Goal: Task Accomplishment & Management: Use online tool/utility

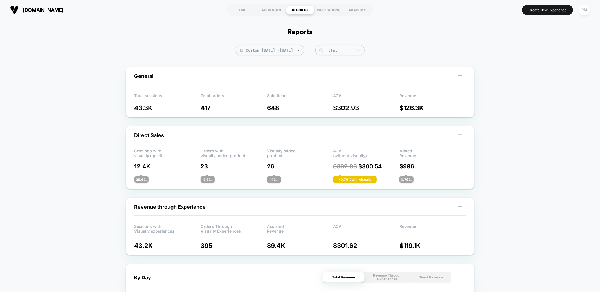
click at [278, 52] on span "Custom Sep 21, 2025 - Sep 21, 2025" at bounding box center [270, 50] width 68 height 11
select select "*"
select select "****"
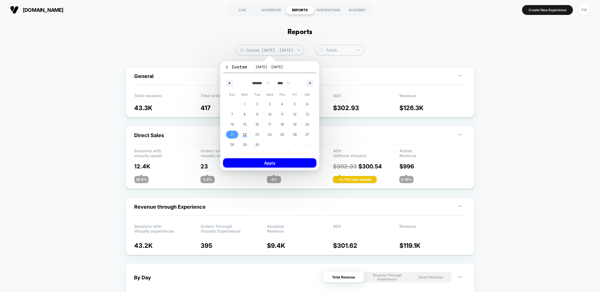
click at [236, 135] on span "21" at bounding box center [232, 134] width 13 height 7
click at [240, 134] on span "22" at bounding box center [245, 134] width 13 height 7
click at [264, 161] on button "Apply" at bounding box center [269, 162] width 93 height 9
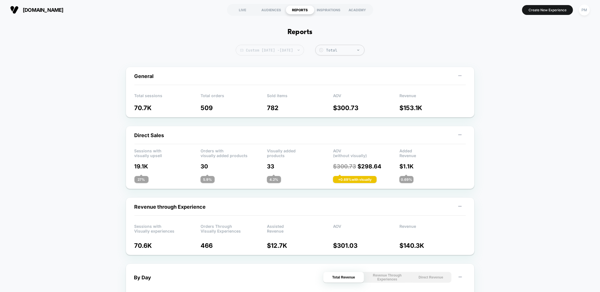
click at [267, 51] on span "Custom Sep 21, 2025 - Sep 22, 2025" at bounding box center [270, 50] width 68 height 11
select select "*"
select select "****"
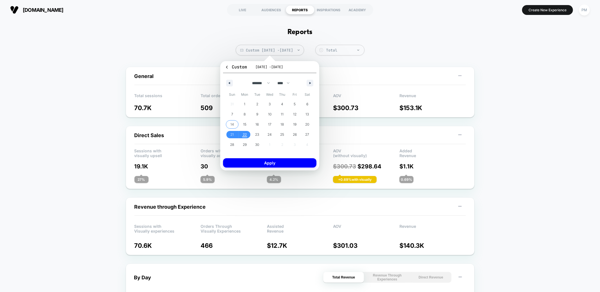
click at [234, 122] on span "14" at bounding box center [232, 124] width 13 height 7
click at [310, 126] on span "20" at bounding box center [307, 124] width 13 height 7
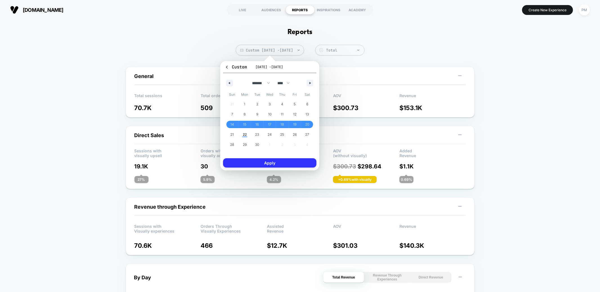
click at [283, 164] on button "Apply" at bounding box center [269, 162] width 93 height 9
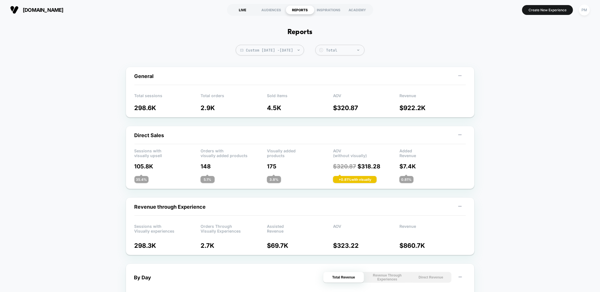
click at [247, 10] on div "LIVE" at bounding box center [243, 9] width 29 height 9
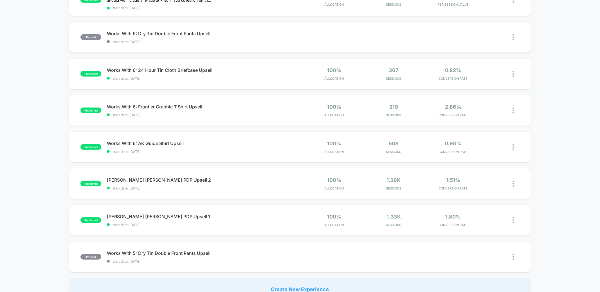
scroll to position [225, 0]
click at [229, 215] on span "Dryden Dopp PDP Upsell 1 Click to edit experience details" at bounding box center [203, 216] width 193 height 6
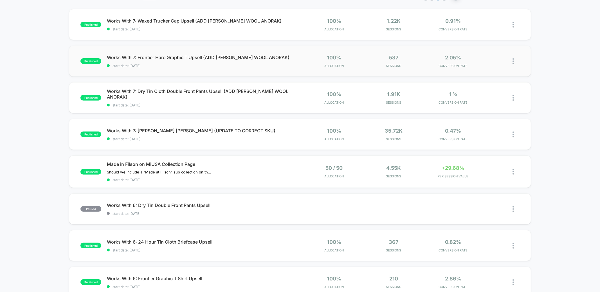
scroll to position [171, 0]
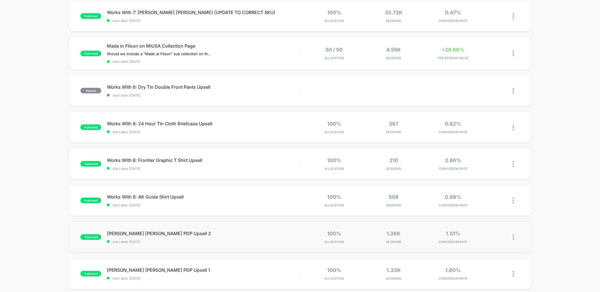
click at [200, 229] on div "published Dryden Dopp PDP Upsell 2 start date: 9/15/2025 100% Allocation 1.26k …" at bounding box center [300, 236] width 462 height 31
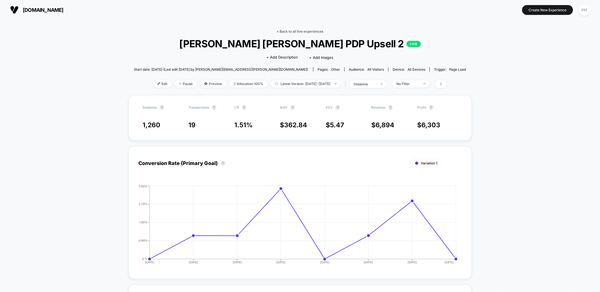
click at [288, 29] on link "< Back to all live experiences" at bounding box center [300, 31] width 47 height 4
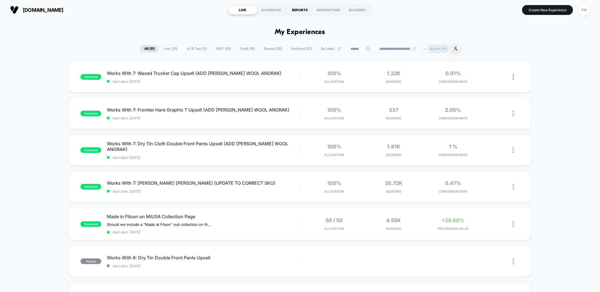
click at [301, 11] on div "REPORTS" at bounding box center [300, 9] width 29 height 9
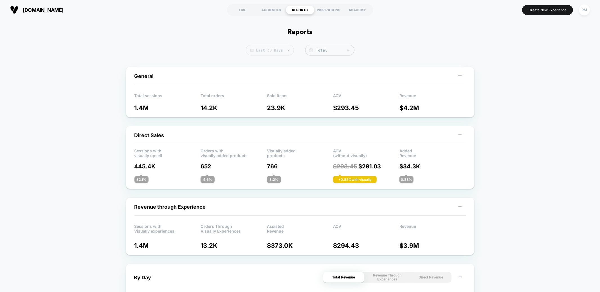
click at [259, 50] on span "Last 30 Days" at bounding box center [270, 50] width 48 height 11
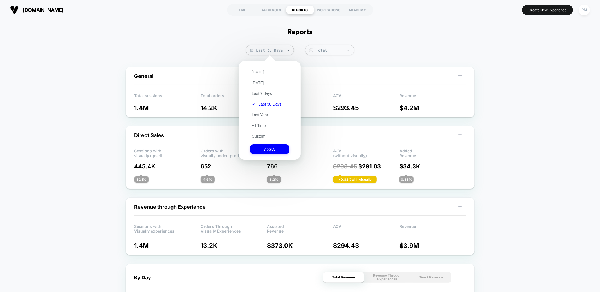
click at [259, 71] on button "[DATE]" at bounding box center [258, 72] width 16 height 5
click at [264, 145] on button "Apply" at bounding box center [269, 149] width 39 height 10
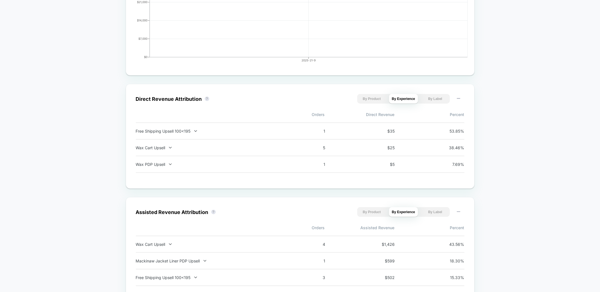
scroll to position [403, 0]
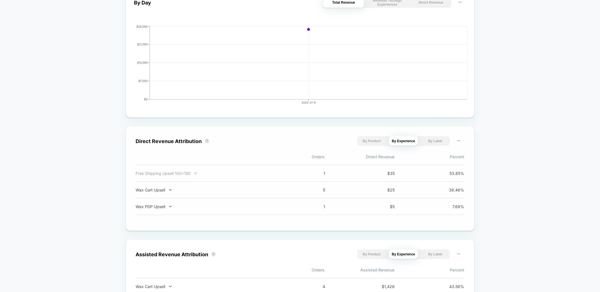
click at [166, 174] on div "Free Shipping Upsell 100<195" at bounding box center [210, 173] width 148 height 5
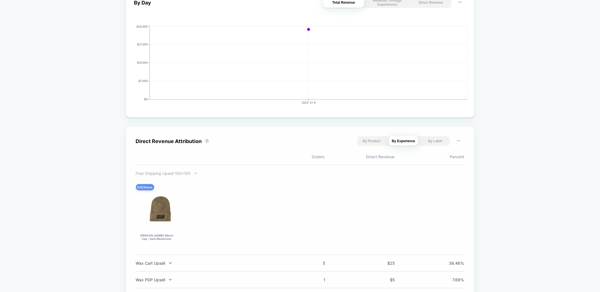
click at [168, 173] on div "Free Shipping Upsell 100<195" at bounding box center [210, 173] width 148 height 5
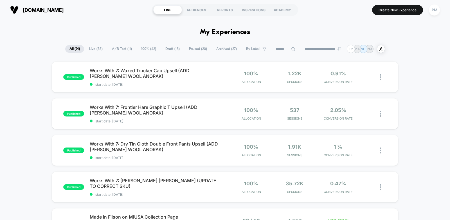
click at [235, 2] on div "[DOMAIN_NAME] LIVE AUDIENCES REPORTS INSPIRATIONS ACADEMY Create New Experience…" at bounding box center [225, 10] width 450 height 20
click at [220, 8] on div "REPORTS" at bounding box center [225, 9] width 29 height 9
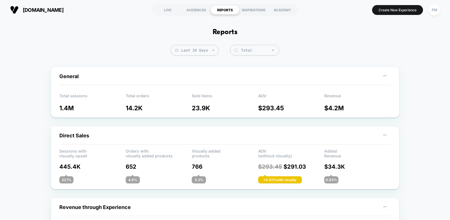
click at [198, 50] on span "Last 30 Days" at bounding box center [195, 50] width 48 height 11
select select "*"
select select "****"
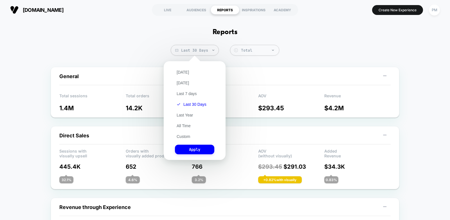
click at [183, 133] on div "[DATE] [DATE] Last 7 days Last 30 Days Last Year All Time Custom Apply" at bounding box center [195, 110] width 56 height 93
click at [180, 139] on div "[DATE] [DATE] Last 7 days Last 30 Days Last Year All Time Custom Apply" at bounding box center [195, 110] width 56 height 93
click at [180, 138] on button "Custom" at bounding box center [183, 136] width 17 height 5
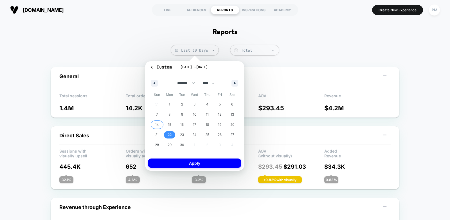
click at [157, 124] on span "14" at bounding box center [157, 124] width 4 height 10
click at [232, 125] on span "20" at bounding box center [232, 124] width 4 height 10
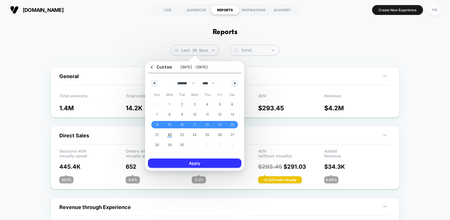
click at [215, 162] on button "Apply" at bounding box center [194, 162] width 93 height 9
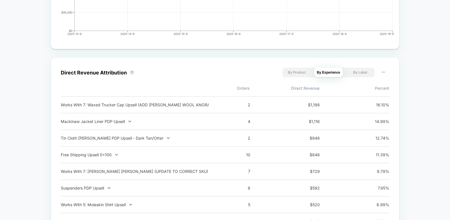
scroll to position [344, 0]
click at [153, 102] on div "Works With 7: Waxed Trucker Cap Upsell (ADD [PERSON_NAME] WOOL ANORAK)" at bounding box center [135, 104] width 148 height 5
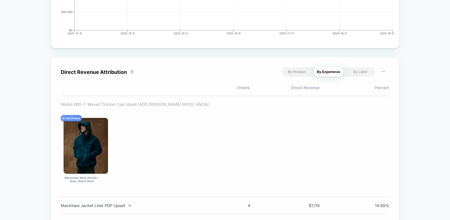
click at [155, 103] on div "Works With 7: Waxed Trucker Cap Upsell (ADD [PERSON_NAME] WOOL ANORAK)" at bounding box center [135, 104] width 148 height 5
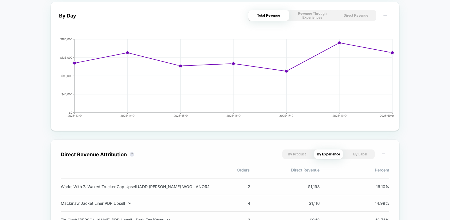
scroll to position [0, 0]
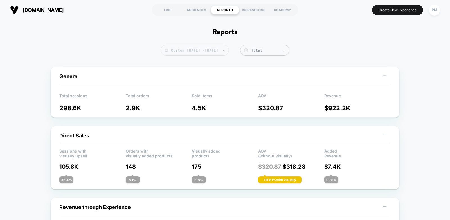
click at [192, 48] on span "Custom [DATE] - [DATE]" at bounding box center [195, 50] width 68 height 11
select select "*"
select select "****"
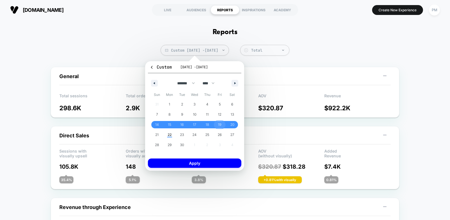
click at [221, 124] on span "19" at bounding box center [219, 124] width 3 height 10
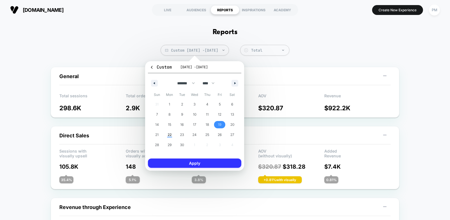
click at [215, 164] on button "Apply" at bounding box center [194, 162] width 93 height 9
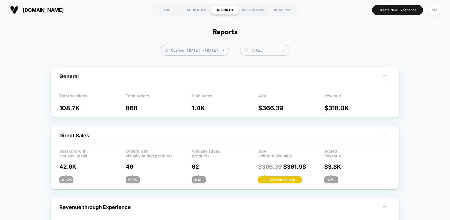
click at [190, 49] on span "Custom [DATE] - [DATE]" at bounding box center [195, 50] width 68 height 11
select select "*"
select select "****"
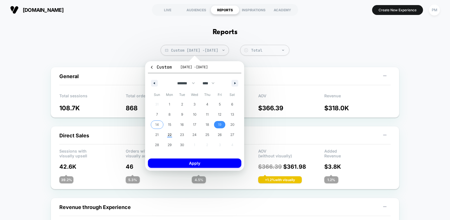
click at [156, 124] on span "14" at bounding box center [157, 124] width 4 height 10
click at [231, 123] on span "20" at bounding box center [232, 124] width 4 height 10
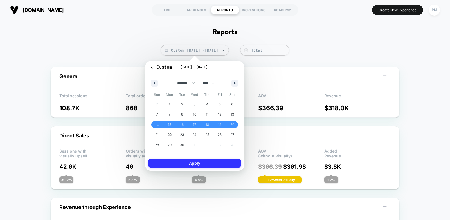
click at [196, 163] on button "Apply" at bounding box center [194, 162] width 93 height 9
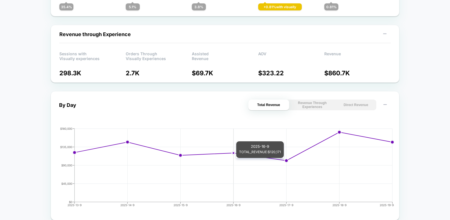
scroll to position [174, 0]
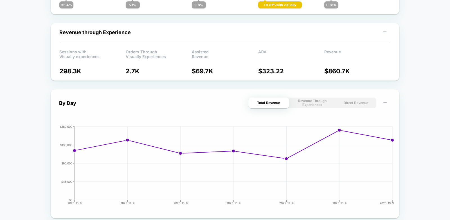
click at [362, 101] on button "Direct Revenue" at bounding box center [356, 102] width 41 height 11
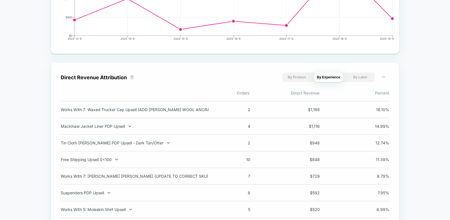
scroll to position [340, 0]
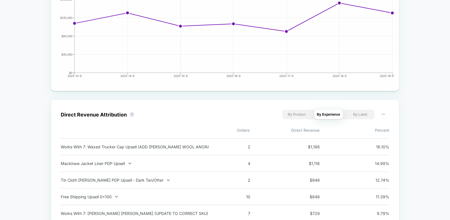
scroll to position [301, 0]
click at [115, 164] on div "Mackinaw Jacket Liner PDP Upsell" at bounding box center [135, 163] width 148 height 5
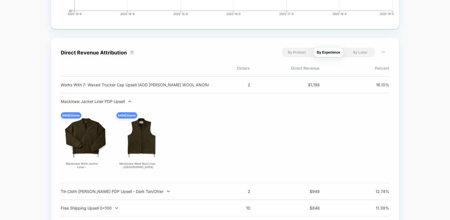
scroll to position [364, 0]
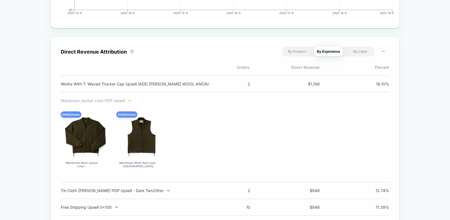
click at [109, 100] on div "Mackinaw Jacket Liner PDP Upsell" at bounding box center [135, 100] width 148 height 5
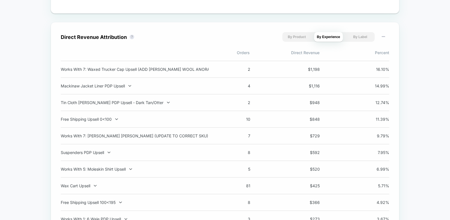
scroll to position [379, 0]
click at [149, 132] on div "Works With 7: Mack Wool Anorak Upsell (UPDATE TO CORRECT SKU) 7 $ 729 9.79 %" at bounding box center [225, 135] width 329 height 17
click at [149, 134] on div "Works With 7: [PERSON_NAME] [PERSON_NAME] (UPDATE TO CORRECT SKU)" at bounding box center [135, 135] width 148 height 5
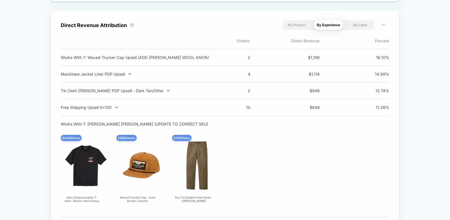
scroll to position [396, 0]
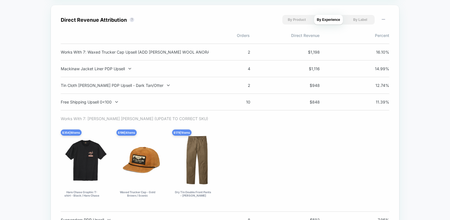
click at [147, 118] on div "Works With 7: [PERSON_NAME] [PERSON_NAME] (UPDATE TO CORRECT SKU)" at bounding box center [135, 118] width 148 height 5
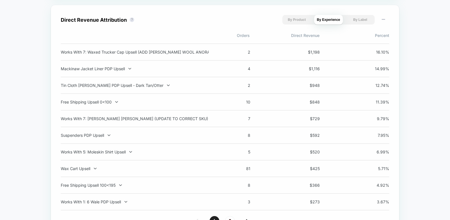
scroll to position [399, 0]
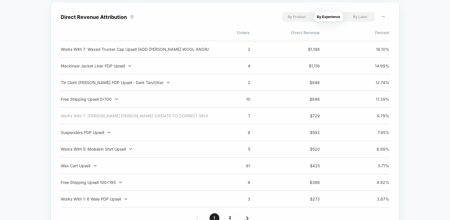
click at [147, 116] on div "Works With 7: [PERSON_NAME] [PERSON_NAME] (UPDATE TO CORRECT SKU)" at bounding box center [135, 115] width 148 height 5
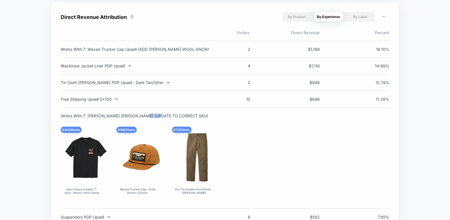
click at [147, 116] on div "Works With 7: [PERSON_NAME] [PERSON_NAME] (UPDATE TO CORRECT SKU)" at bounding box center [135, 115] width 148 height 5
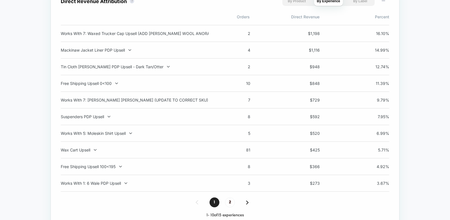
scroll to position [415, 0]
click at [110, 135] on div "Works With 5: Moleskin Shirt Upsell" at bounding box center [135, 132] width 148 height 5
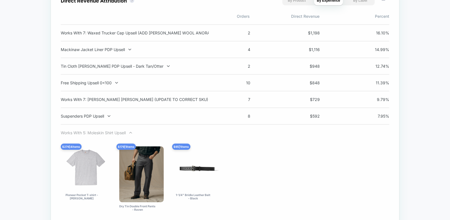
click at [110, 133] on div "Works With 5: Moleskin Shirt Upsell" at bounding box center [135, 132] width 148 height 5
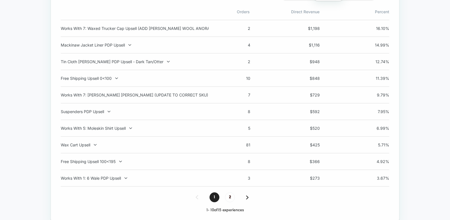
scroll to position [421, 0]
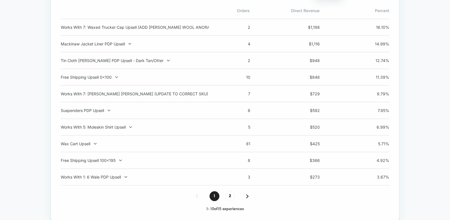
click at [227, 191] on div "Direct Revenue Attribution ? By Product By Experience By Label Orders Direct Re…" at bounding box center [225, 100] width 329 height 221
click at [228, 195] on span "2" at bounding box center [230, 196] width 10 height 10
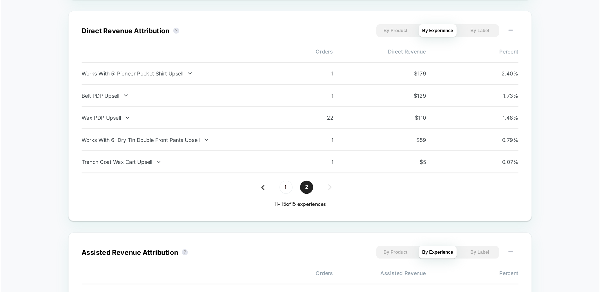
scroll to position [392, 0]
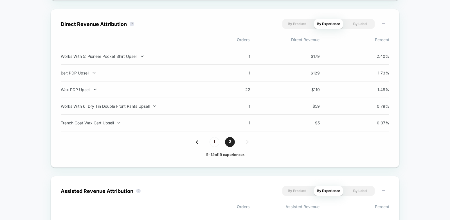
click at [155, 109] on div "Works With 6: Dry Tin Double Front Pants Upsell 1 $ 59 0.79 %" at bounding box center [225, 106] width 329 height 17
click at [151, 107] on div "Works With 6: Dry Tin Double Front Pants Upsell" at bounding box center [135, 106] width 148 height 5
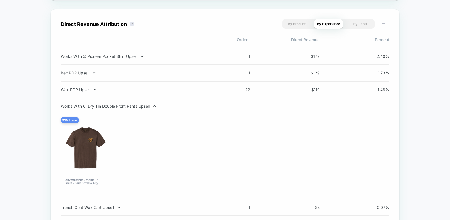
click at [151, 107] on div "Works With 6: Dry Tin Double Front Pants Upsell" at bounding box center [135, 106] width 148 height 5
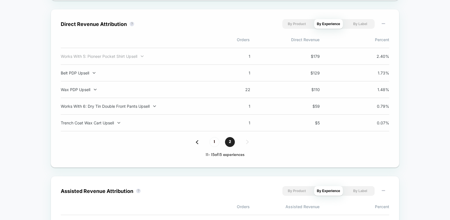
click at [134, 54] on div "Works With 5: Pioneer Pocket Shirt Upsell" at bounding box center [135, 56] width 148 height 5
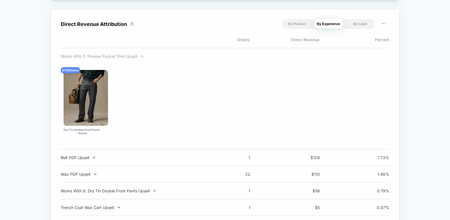
click at [134, 54] on div "Works With 5: Pioneer Pocket Shirt Upsell" at bounding box center [135, 56] width 148 height 5
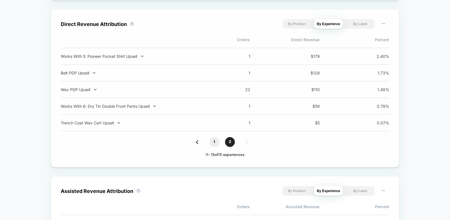
click at [215, 142] on span "1" at bounding box center [215, 142] width 10 height 10
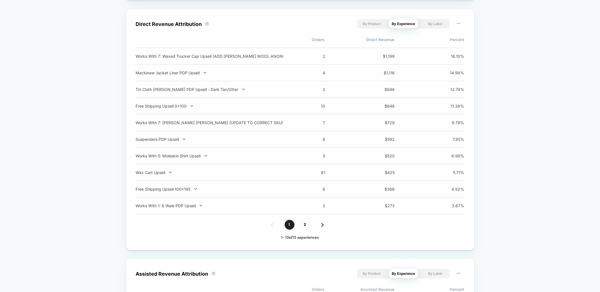
scroll to position [0, 0]
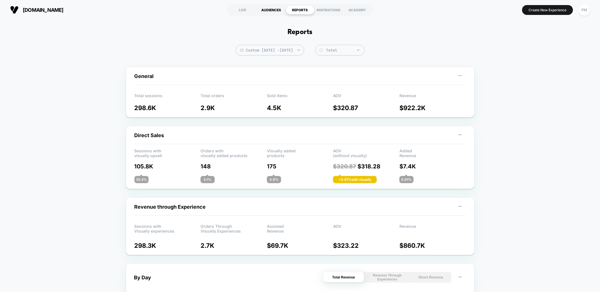
click at [268, 8] on div "AUDIENCES" at bounding box center [271, 9] width 29 height 9
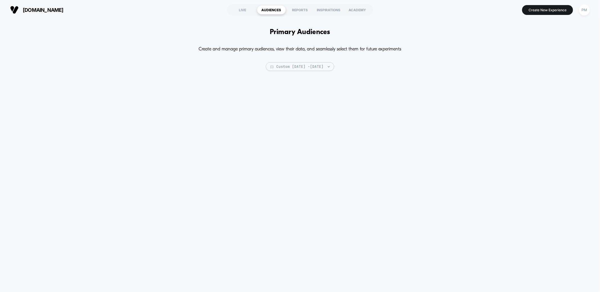
click at [226, 10] on section "LIVE AUDIENCES REPORTS INSPIRATIONS ACADEMY" at bounding box center [300, 10] width 192 height 14
click at [252, 11] on div "LIVE" at bounding box center [243, 9] width 29 height 9
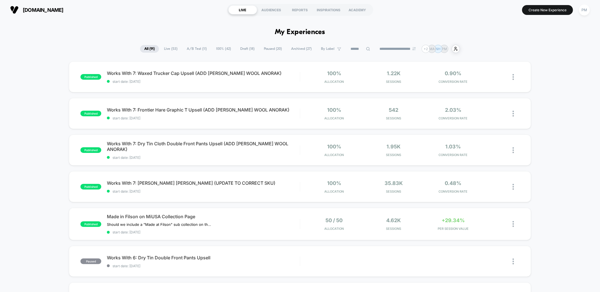
click at [244, 48] on span "Draft ( 18 )" at bounding box center [247, 49] width 23 height 8
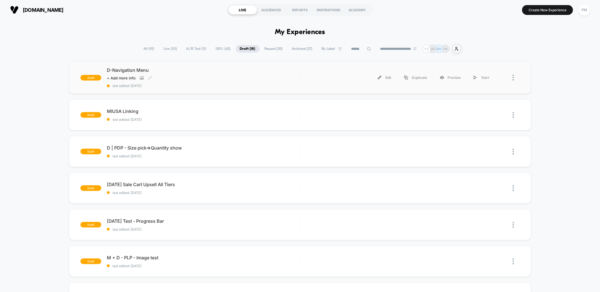
click at [188, 73] on div "D-Navigation Menu Click to view images Click to edit experience details + Add m…" at bounding box center [203, 77] width 193 height 21
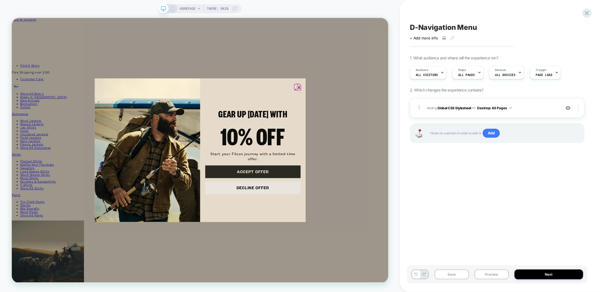
click at [394, 110] on circle "Close dialog" at bounding box center [394, 110] width 8 height 8
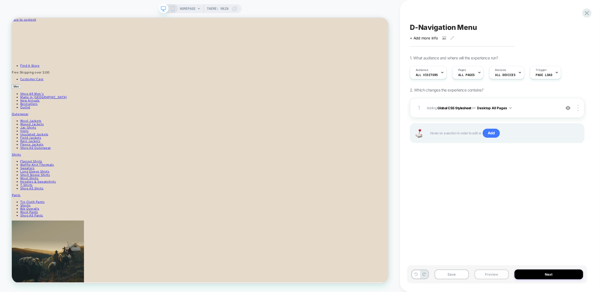
click at [450, 219] on button "Preview" at bounding box center [492, 274] width 34 height 10
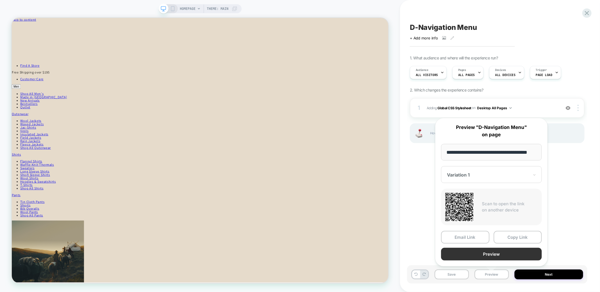
click at [450, 219] on button "Preview" at bounding box center [491, 254] width 101 height 13
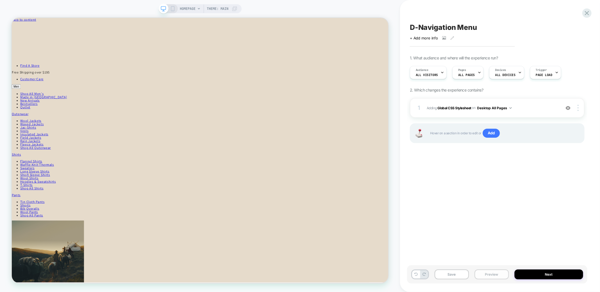
click at [450, 219] on button "Preview" at bounding box center [492, 274] width 34 height 10
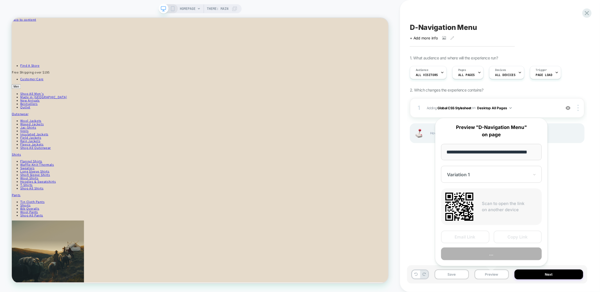
scroll to position [0, 8]
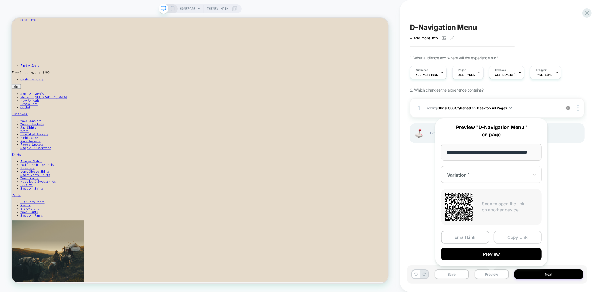
click at [450, 219] on button "Copy Link" at bounding box center [518, 237] width 48 height 13
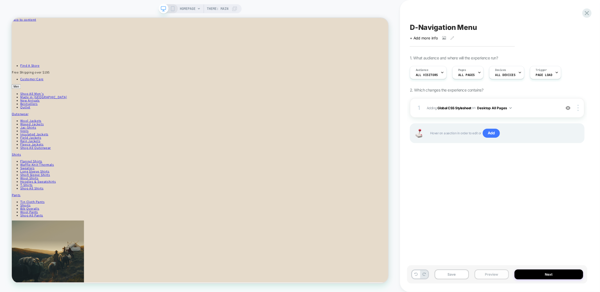
click at [450, 219] on button "Preview" at bounding box center [492, 274] width 34 height 10
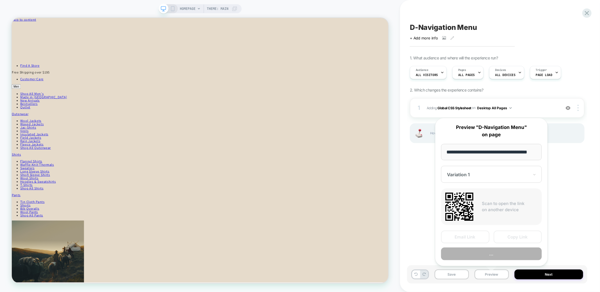
scroll to position [0, 8]
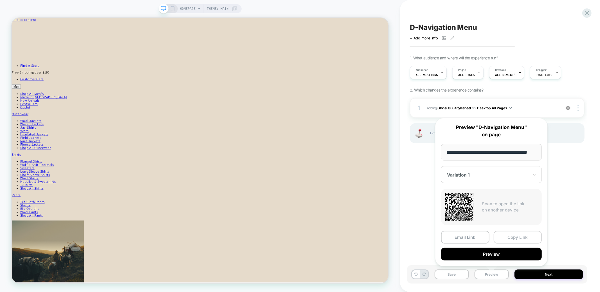
click at [450, 219] on button "Copy Link" at bounding box center [518, 237] width 48 height 13
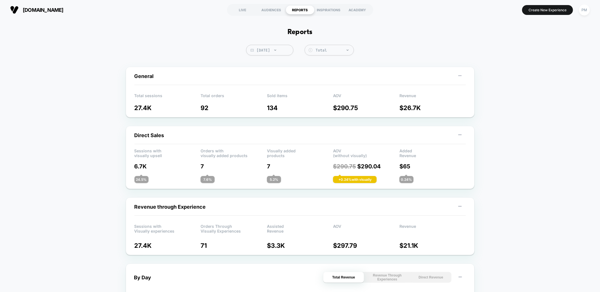
click at [282, 51] on span "[DATE]" at bounding box center [269, 50] width 47 height 11
select select "*"
select select "****"
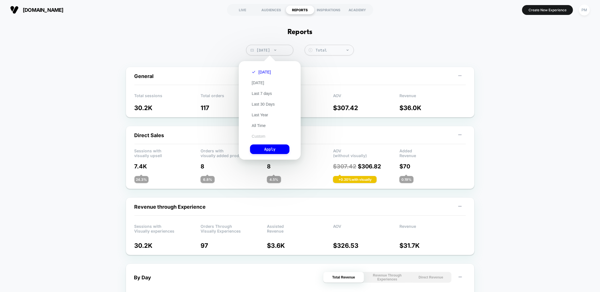
click at [262, 134] on button "Custom" at bounding box center [258, 136] width 17 height 5
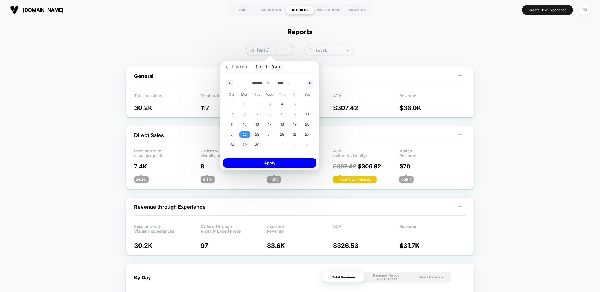
click at [228, 68] on icon "button" at bounding box center [227, 67] width 4 height 4
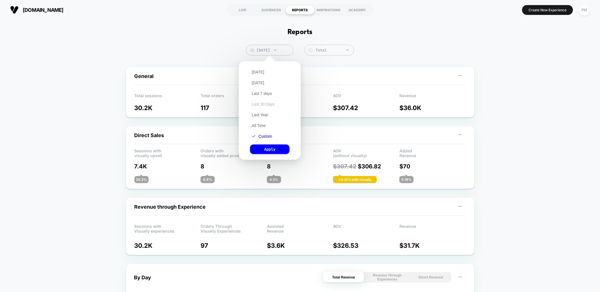
click at [268, 104] on button "Last 30 Days" at bounding box center [263, 104] width 26 height 5
click at [265, 151] on button "Apply" at bounding box center [269, 149] width 39 height 10
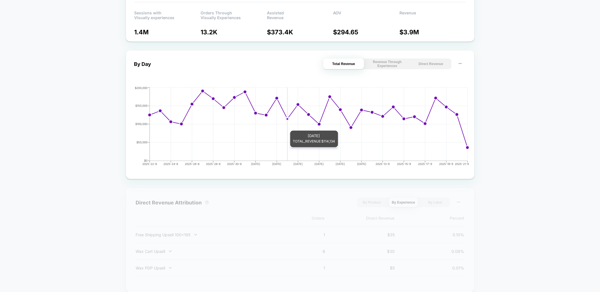
scroll to position [215, 0]
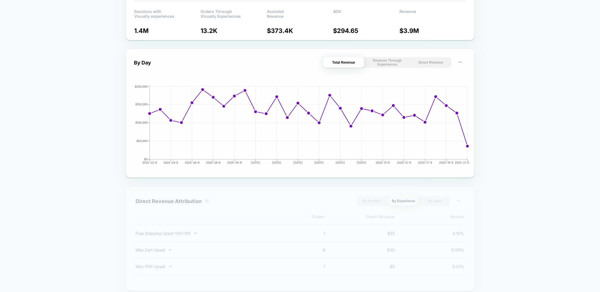
click at [435, 60] on button "Direct Revenue" at bounding box center [431, 62] width 41 height 11
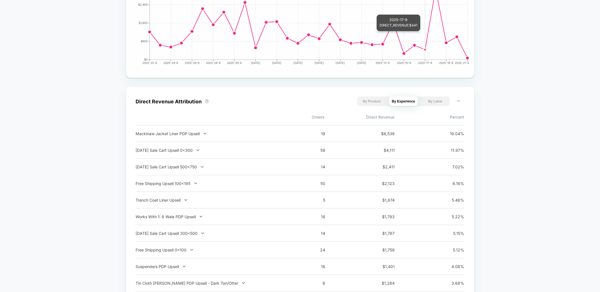
scroll to position [327, 0]
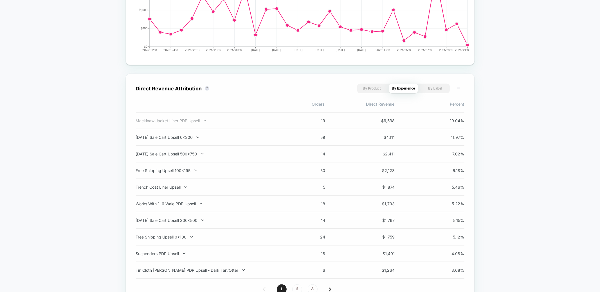
click at [184, 120] on div "Mackinaw Jacket Liner PDP Upsell" at bounding box center [210, 120] width 148 height 5
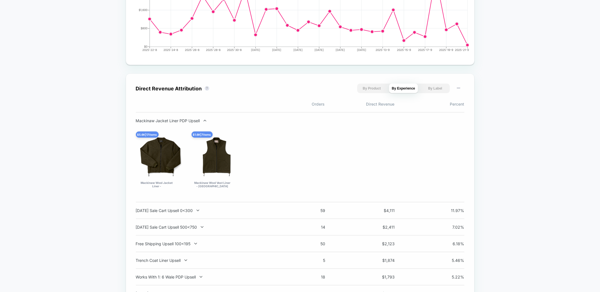
click at [184, 120] on div "Mackinaw Jacket Liner PDP Upsell" at bounding box center [210, 120] width 148 height 5
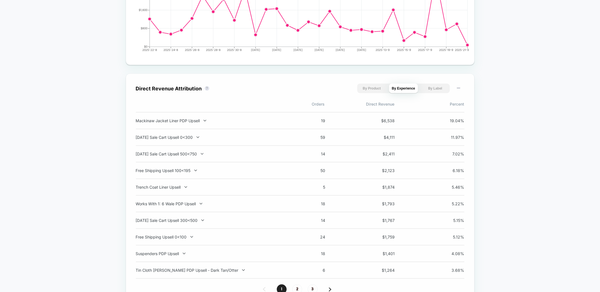
click at [184, 120] on div "Mackinaw Jacket Liner PDP Upsell" at bounding box center [210, 120] width 148 height 5
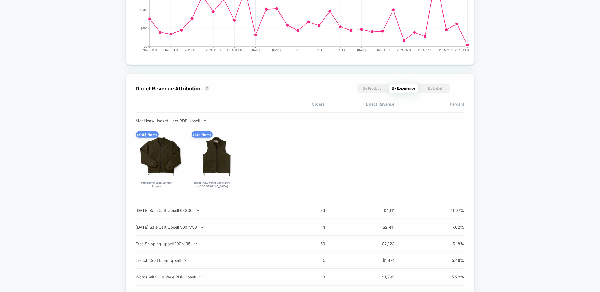
click at [184, 120] on div "Mackinaw Jacket Liner PDP Upsell" at bounding box center [210, 120] width 148 height 5
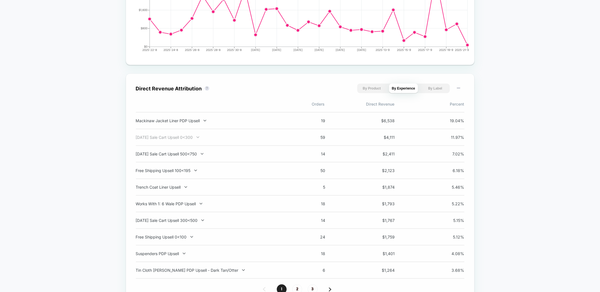
click at [185, 138] on div "[DATE] Sale Cart Upsell 0<300" at bounding box center [210, 137] width 148 height 5
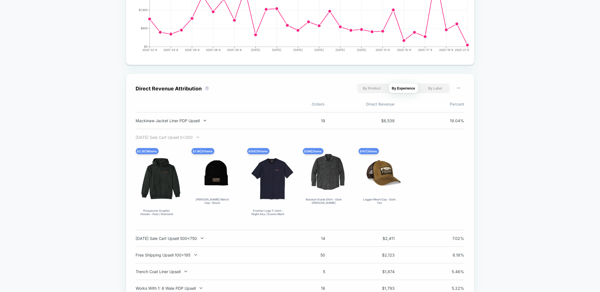
click at [185, 137] on div "[DATE] Sale Cart Upsell 0<300" at bounding box center [210, 137] width 148 height 5
